Goal: Communication & Community: Connect with others

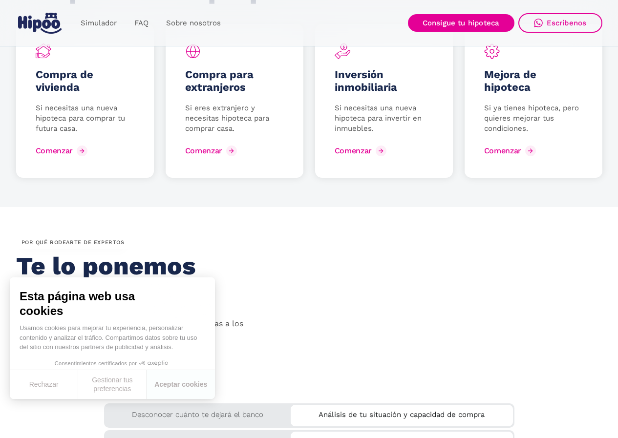
scroll to position [1271, 0]
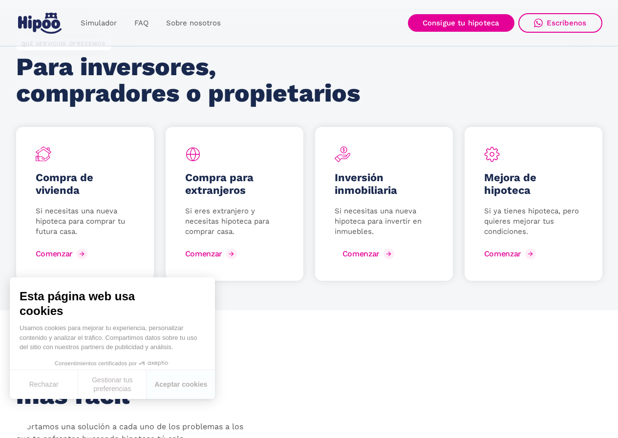
click at [365, 253] on div "Comenzar" at bounding box center [361, 253] width 37 height 9
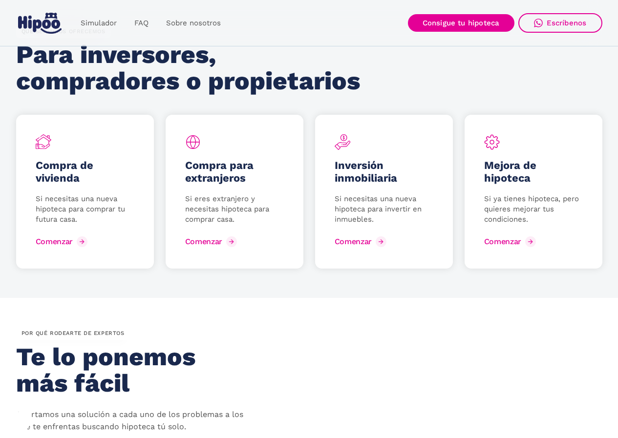
scroll to position [1271, 0]
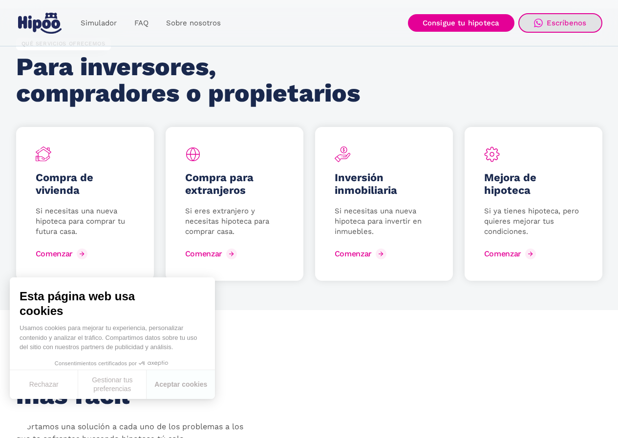
click at [573, 24] on div "Escríbenos" at bounding box center [567, 23] width 40 height 9
